Goal: Task Accomplishment & Management: Use online tool/utility

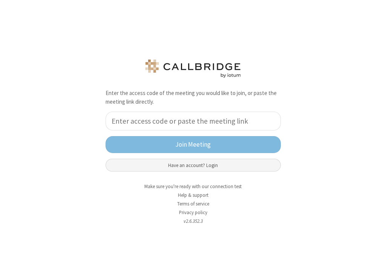
click at [199, 163] on button "Have an account? Login" at bounding box center [192, 165] width 175 height 13
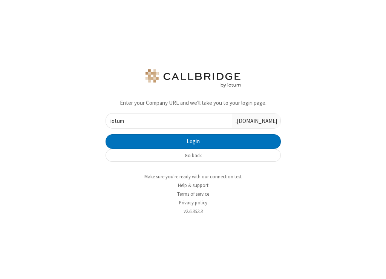
type input "iotum"
click at [105, 134] on button "Login" at bounding box center [192, 141] width 175 height 15
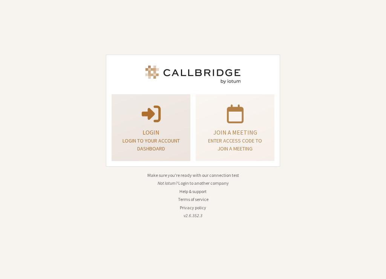
click at [151, 116] on span at bounding box center [151, 112] width 19 height 21
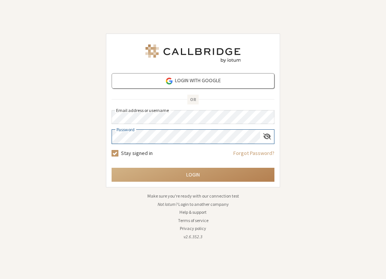
click at [112, 168] on button "Login" at bounding box center [193, 175] width 163 height 14
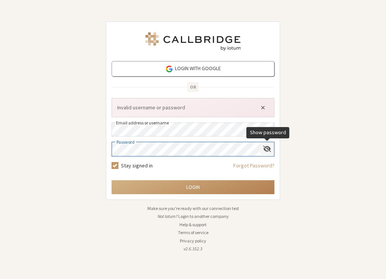
click at [265, 145] on span "Show password" at bounding box center [267, 148] width 8 height 7
click button "Close alert" at bounding box center [263, 107] width 12 height 11
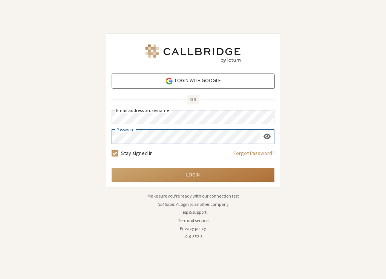
click at [190, 176] on button "Login" at bounding box center [193, 175] width 163 height 14
